Goal: Communication & Community: Answer question/provide support

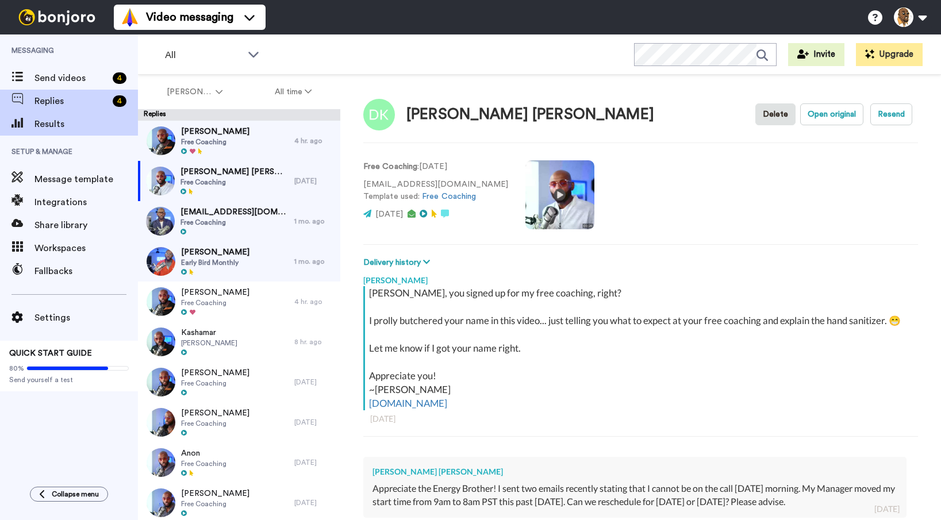
type textarea "x"
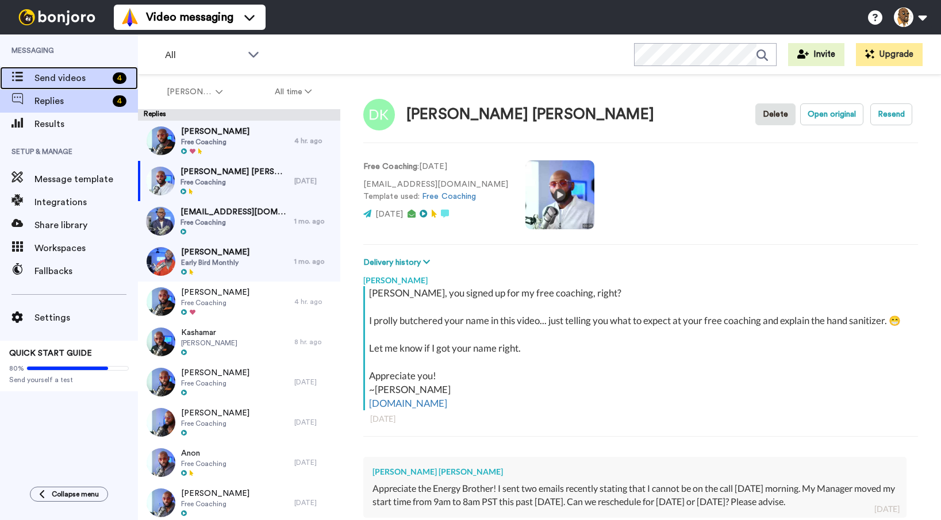
click at [82, 74] on span "Send videos" at bounding box center [72, 78] width 74 height 14
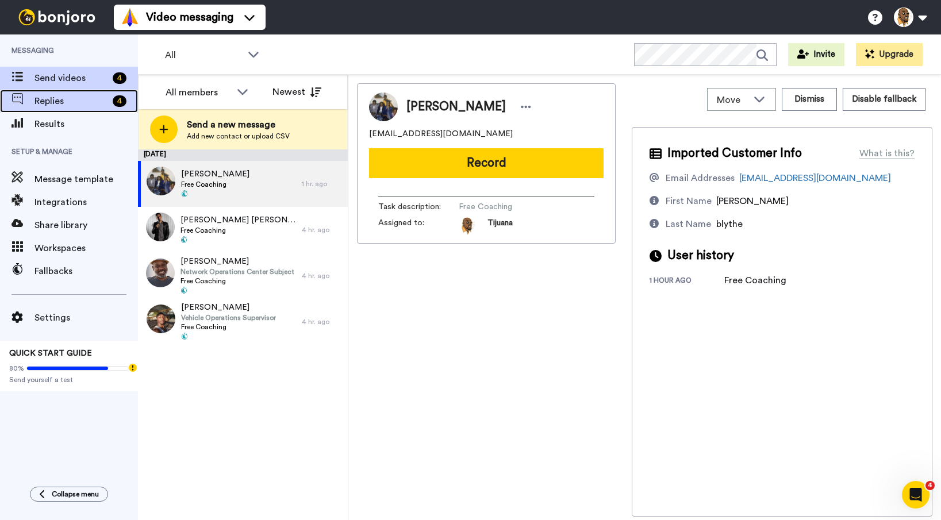
click at [71, 100] on span "Replies" at bounding box center [72, 101] width 74 height 14
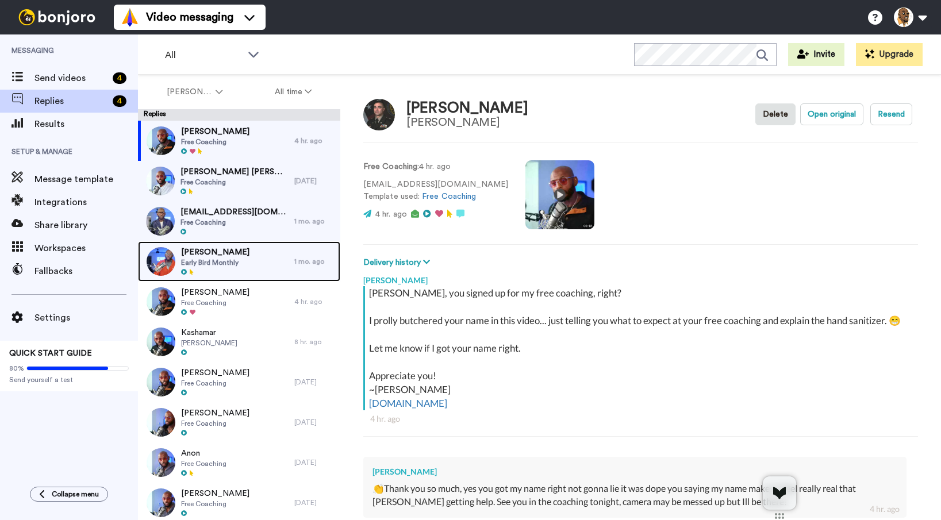
click at [254, 264] on div "[PERSON_NAME] Early Bird Monthly" at bounding box center [216, 262] width 156 height 40
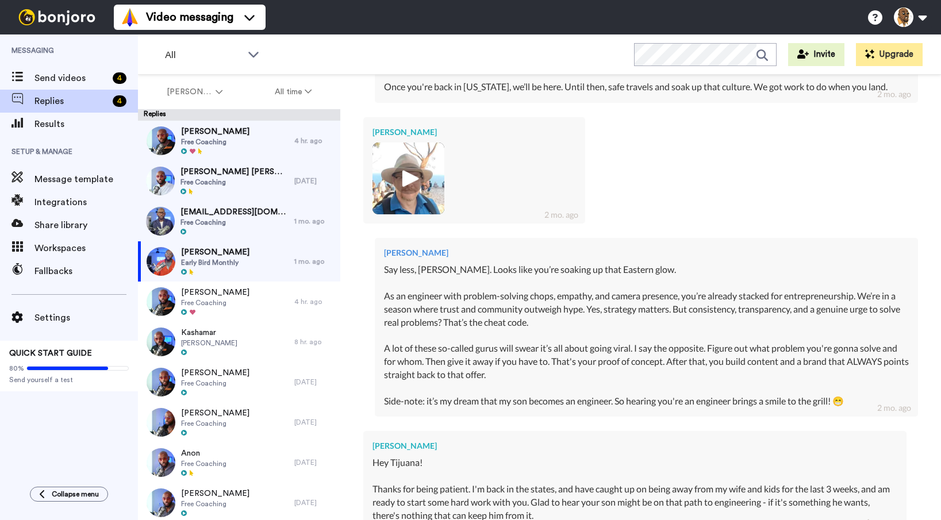
scroll to position [748, 0]
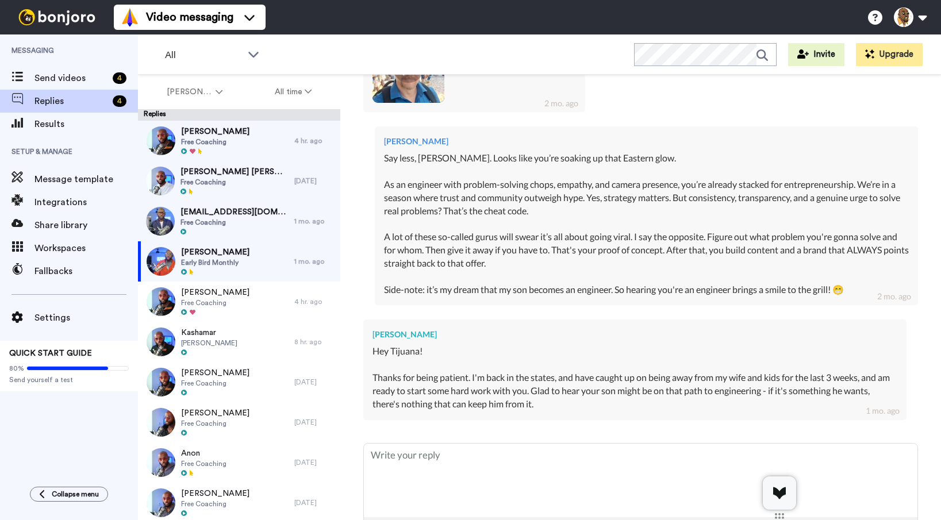
click at [227, 118] on div "Replies" at bounding box center [239, 115] width 202 height 12
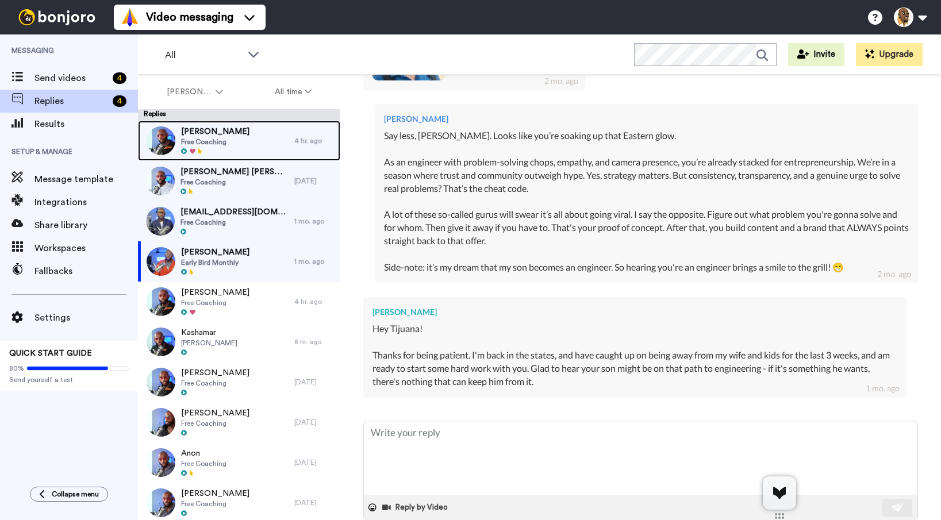
scroll to position [780, 0]
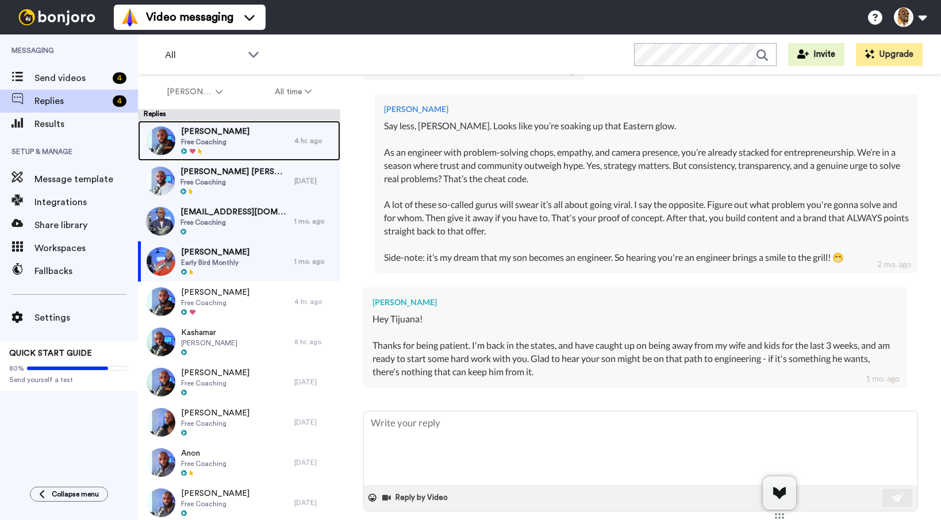
click at [243, 141] on div "[PERSON_NAME] Free Coaching" at bounding box center [216, 141] width 156 height 40
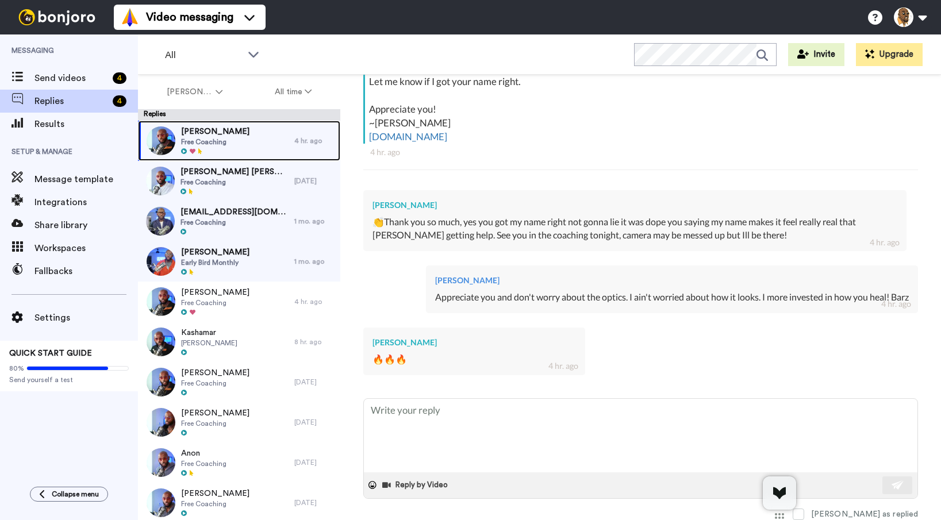
scroll to position [281, 0]
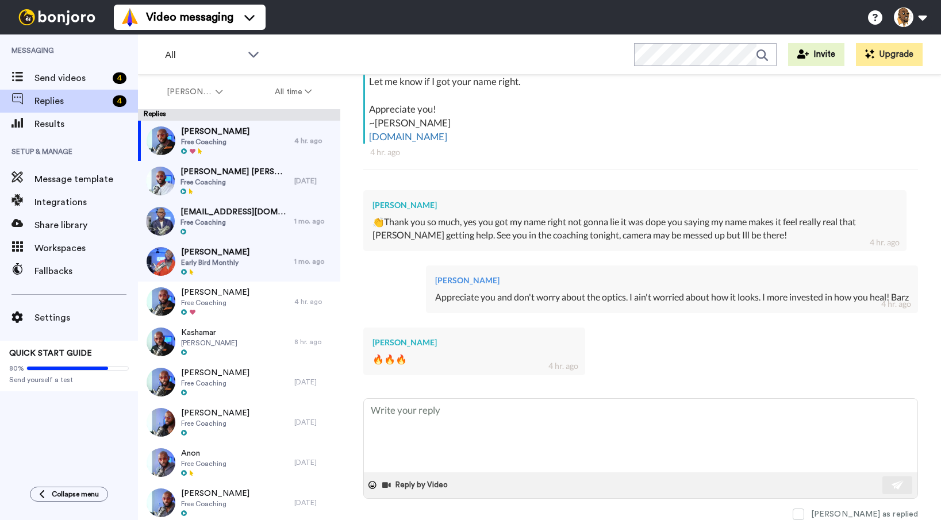
type textarea "x"
